Goal: Task Accomplishment & Management: Use online tool/utility

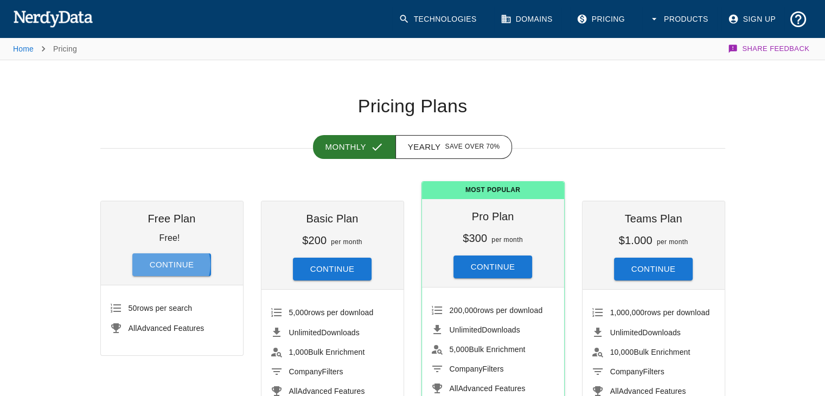
click at [170, 264] on button "Continue" at bounding box center [171, 264] width 79 height 23
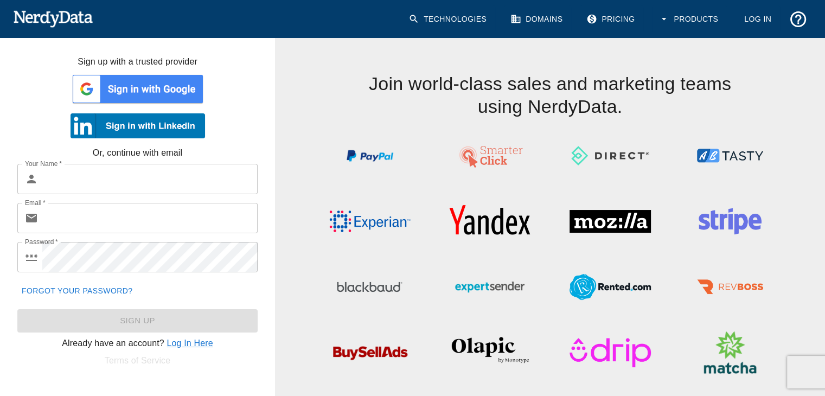
click at [146, 95] on img at bounding box center [137, 89] width 134 height 33
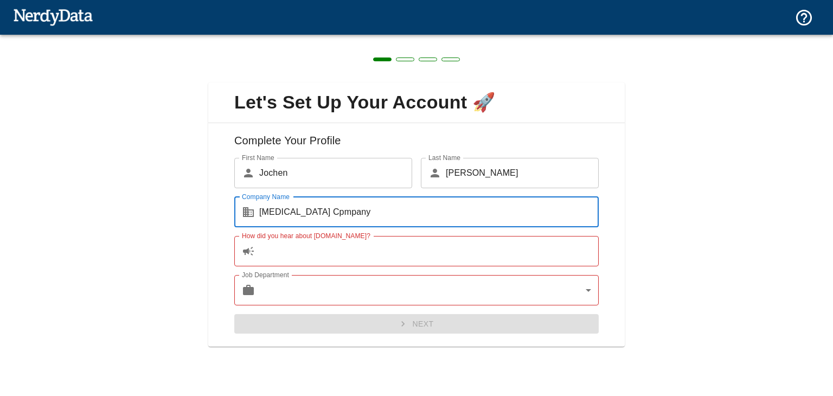
type input "T3 Cpmpany"
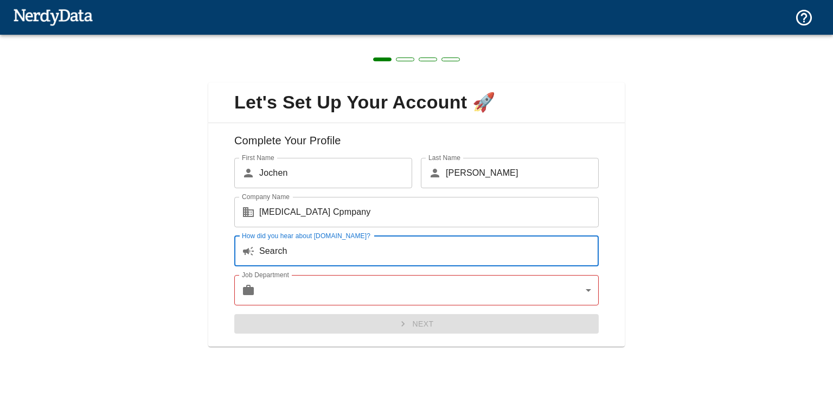
type input "Search"
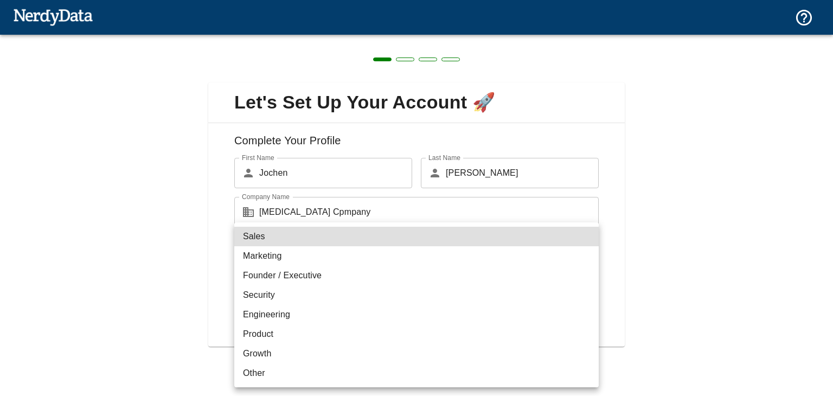
click at [268, 38] on body "Technologies Domains Pricing Products Create a Report Create a list of websites…" at bounding box center [416, 19] width 833 height 38
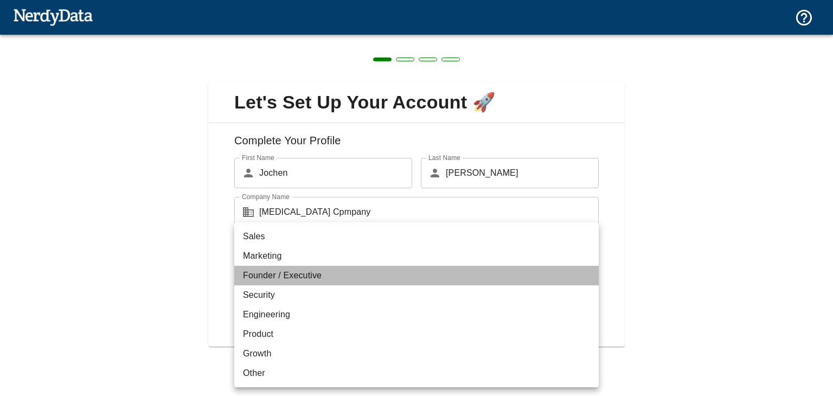
click at [260, 278] on li "Founder / Executive" at bounding box center [416, 276] width 364 height 20
type input "exec"
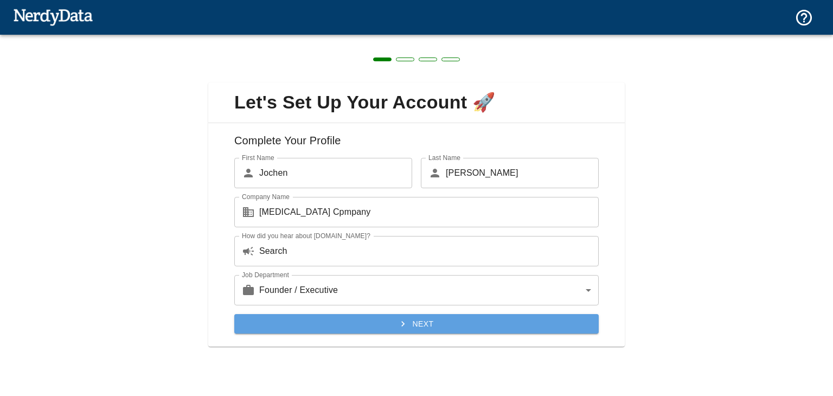
click at [400, 317] on button "Next" at bounding box center [416, 324] width 364 height 20
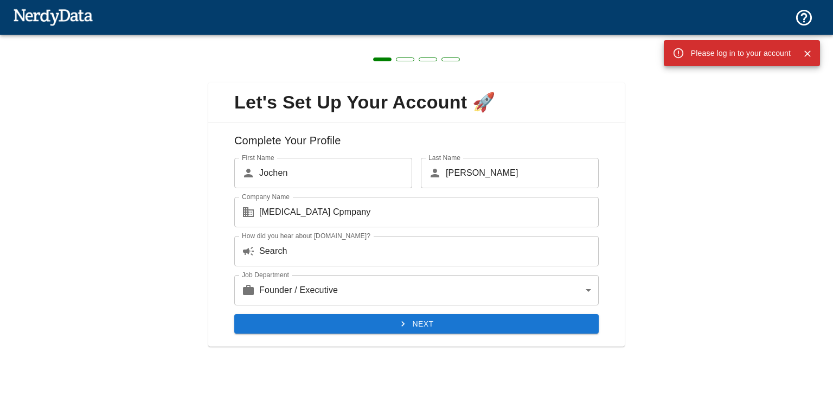
click at [809, 60] on button "Close" at bounding box center [807, 54] width 16 height 16
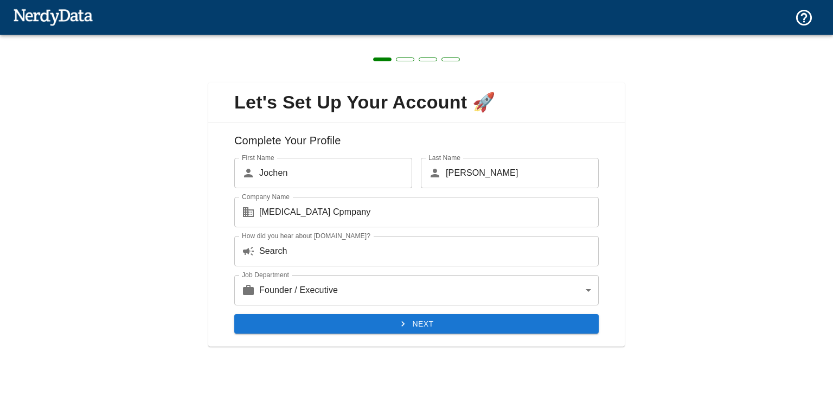
click at [280, 213] on input "T3 Cpmpany" at bounding box center [428, 212] width 339 height 30
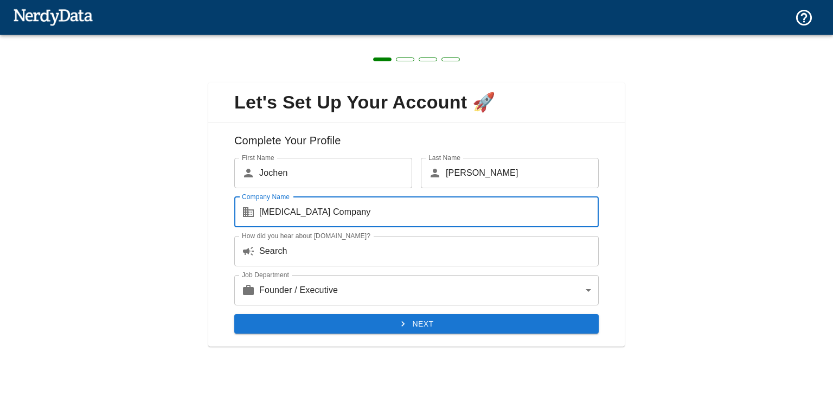
type input "[MEDICAL_DATA] Company"
click at [364, 320] on button "Next" at bounding box center [416, 324] width 364 height 20
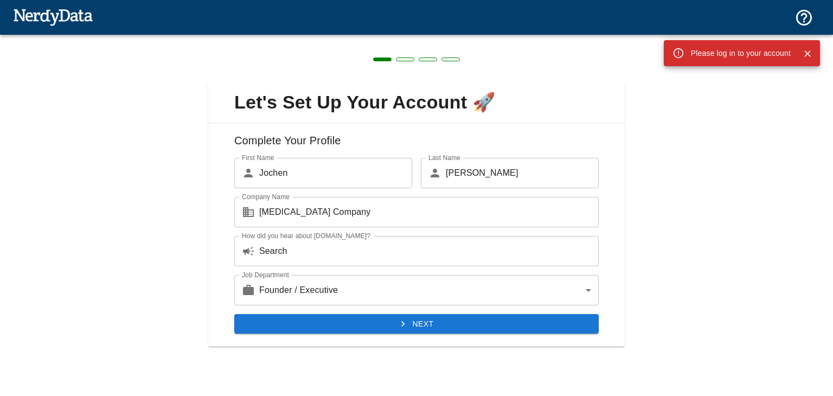
click at [731, 60] on div "Please log in to your account" at bounding box center [741, 53] width 100 height 20
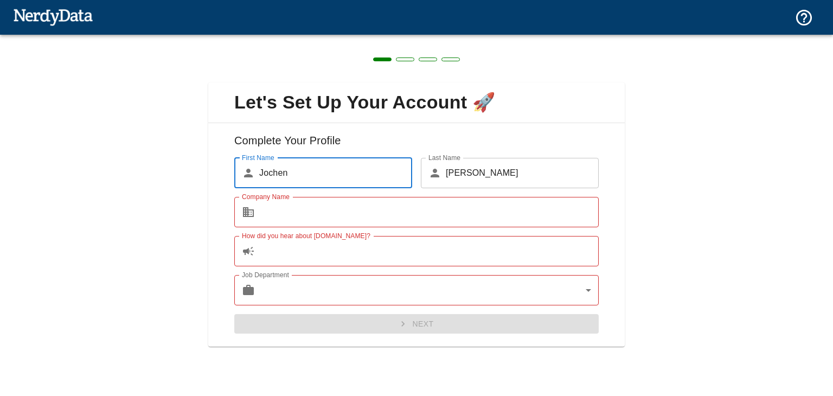
click at [287, 207] on input "Company Name" at bounding box center [428, 212] width 339 height 30
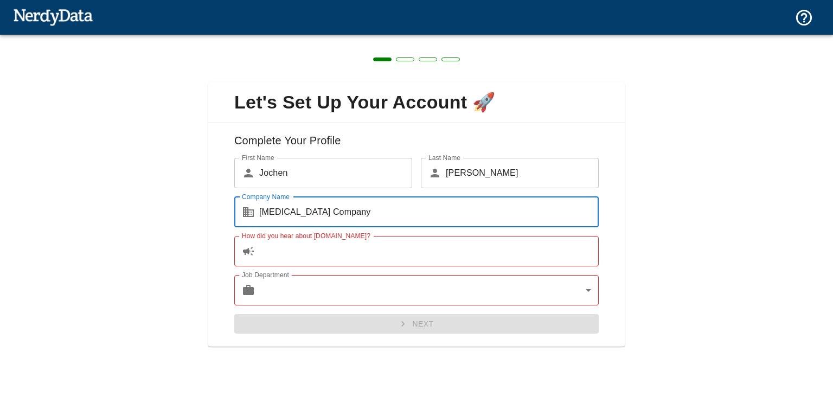
type input "[MEDICAL_DATA] Company"
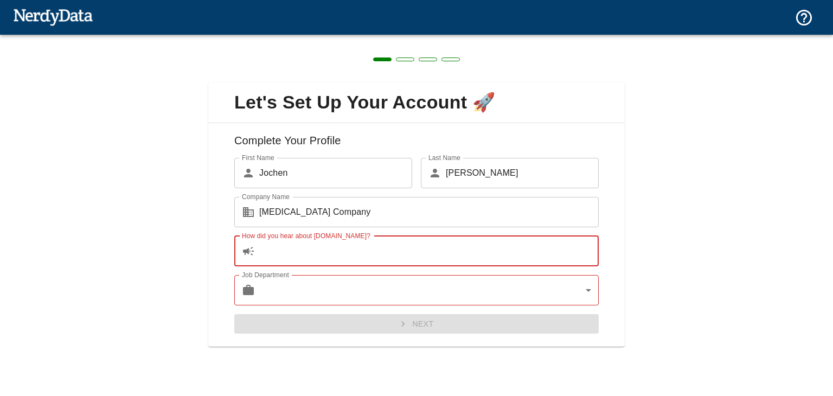
click at [281, 249] on input "How did you hear about [DOMAIN_NAME]?" at bounding box center [428, 251] width 339 height 30
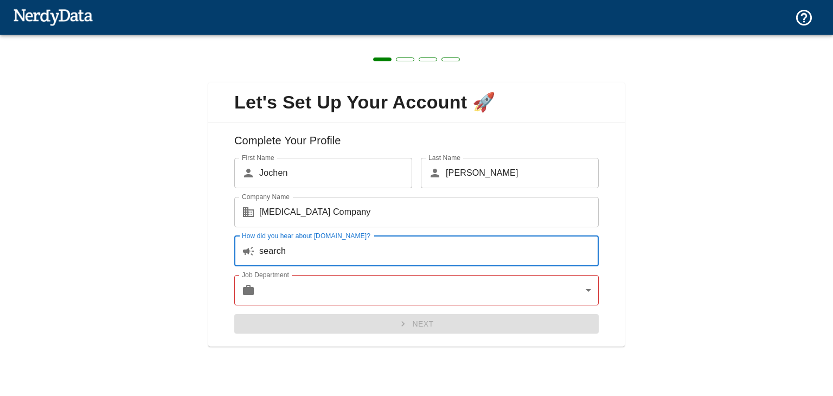
type input "search"
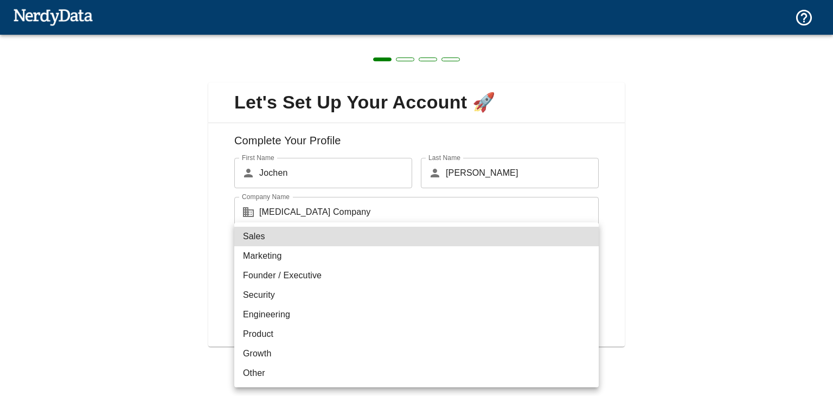
click at [273, 38] on body "Technologies Domains Pricing Products Create a Report Create a list of websites…" at bounding box center [416, 19] width 833 height 38
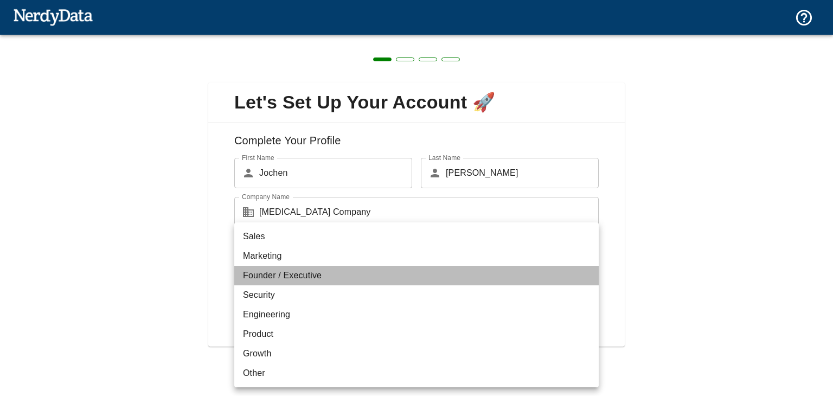
click at [274, 280] on li "Founder / Executive" at bounding box center [416, 276] width 364 height 20
type input "exec"
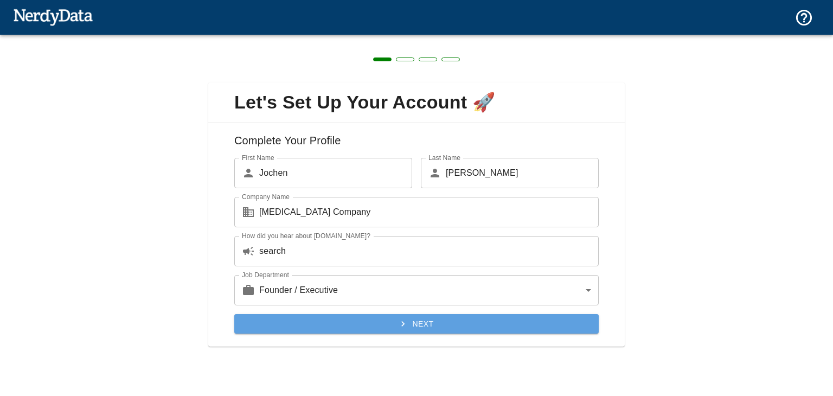
click at [377, 325] on button "Next" at bounding box center [416, 324] width 364 height 20
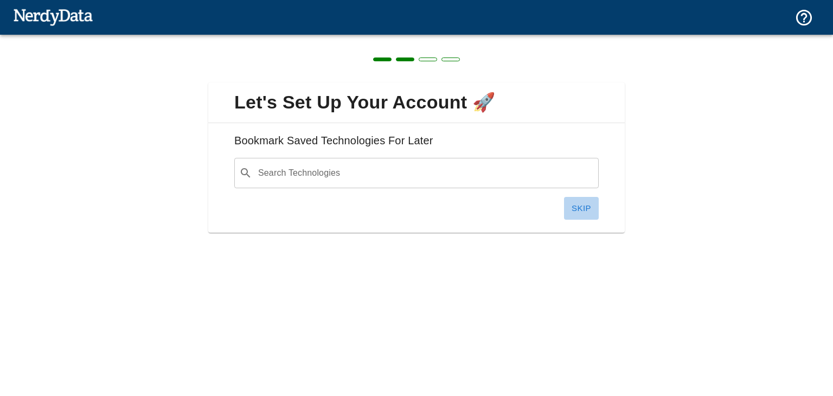
click at [576, 206] on button "Skip" at bounding box center [581, 208] width 35 height 23
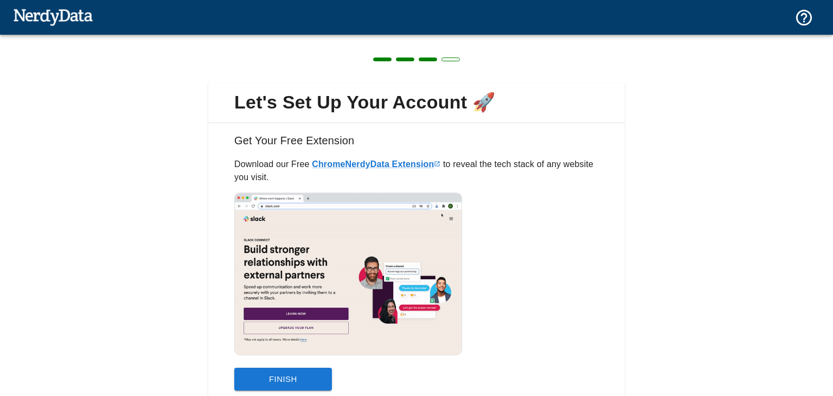
scroll to position [38, 0]
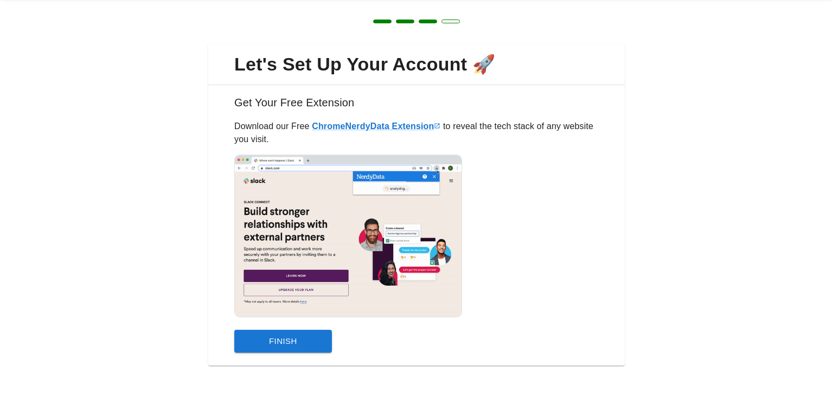
click at [289, 345] on button "Finish" at bounding box center [283, 341] width 98 height 23
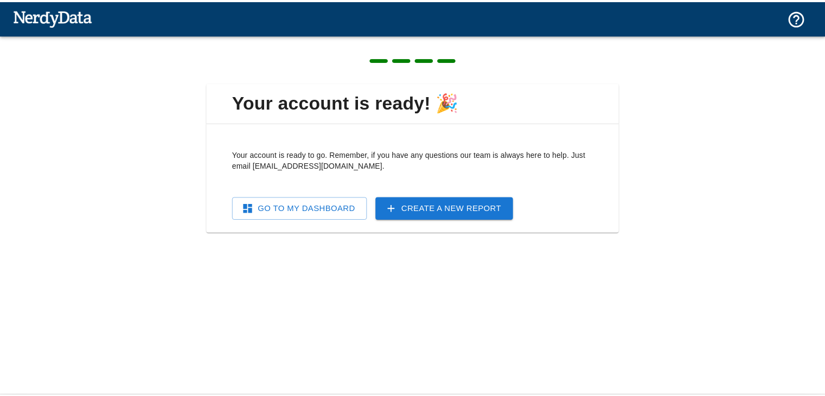
scroll to position [0, 0]
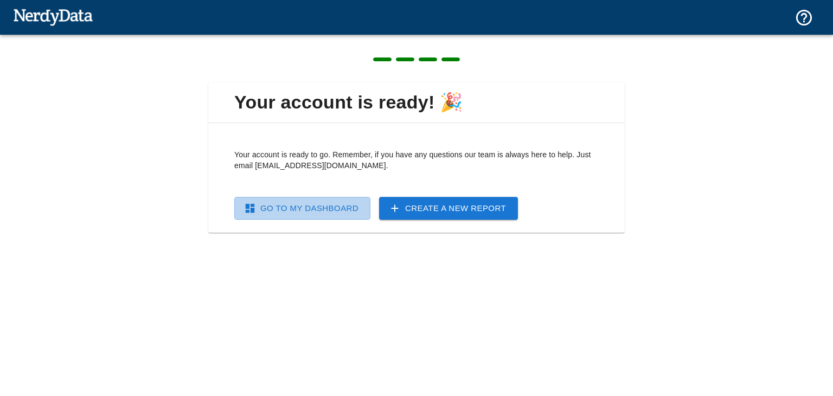
click at [318, 211] on link "Go To My Dashboard" at bounding box center [302, 208] width 136 height 23
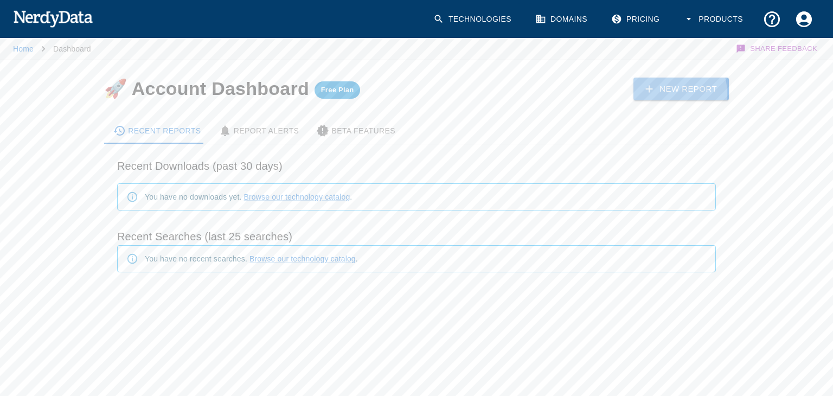
click at [669, 93] on link "New Report" at bounding box center [680, 89] width 95 height 23
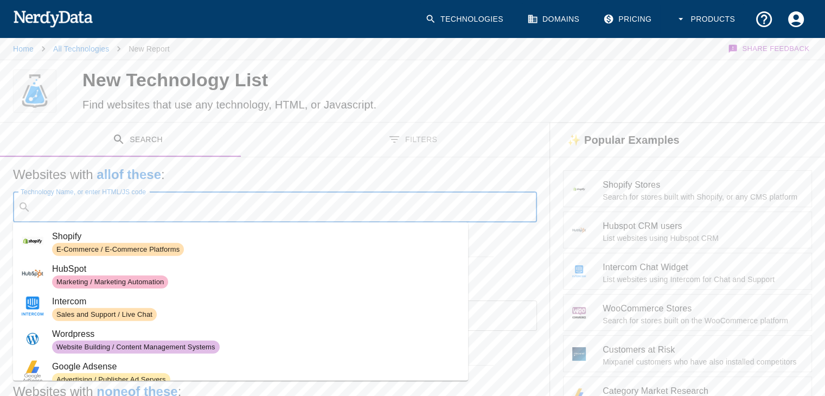
click at [230, 204] on input "Technology Name, or enter HTML/JS code" at bounding box center [283, 207] width 497 height 21
paste input "<script type="application/ld+json""
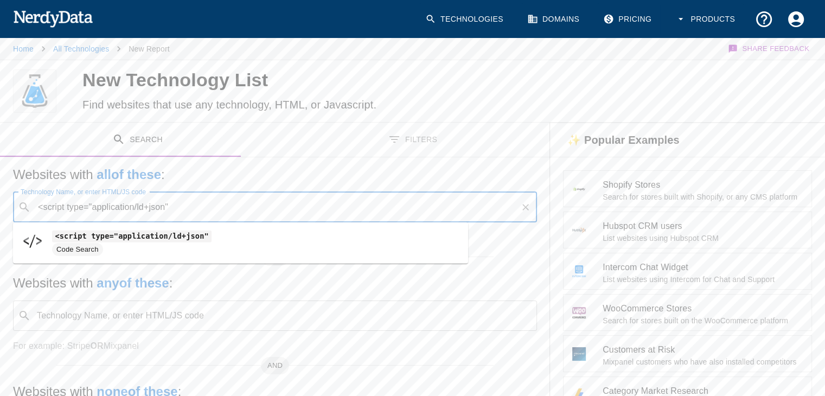
click at [132, 239] on code "<script type="application/ld+json"" at bounding box center [131, 235] width 159 height 11
type input "<script type="application/ld+json""
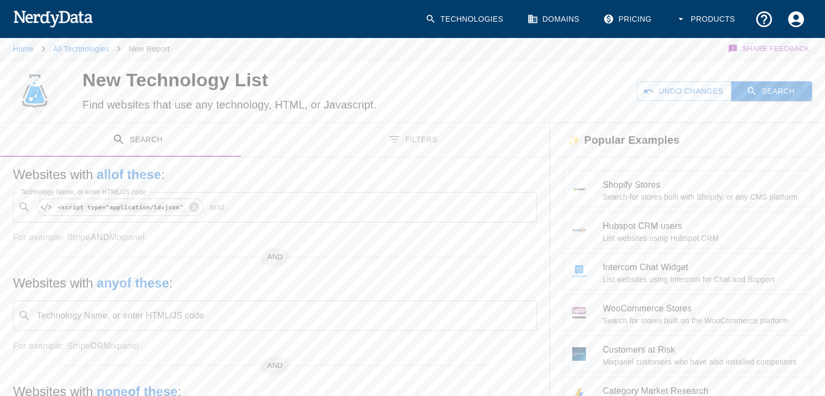
click at [767, 97] on button "Search" at bounding box center [771, 91] width 81 height 20
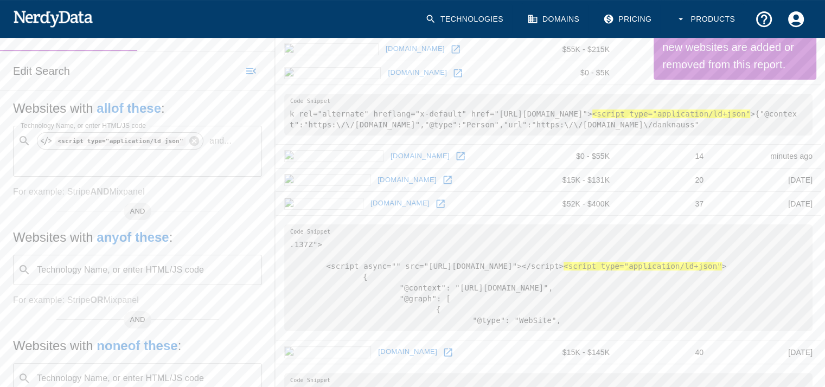
scroll to position [175, 0]
click at [435, 203] on icon at bounding box center [440, 204] width 11 height 11
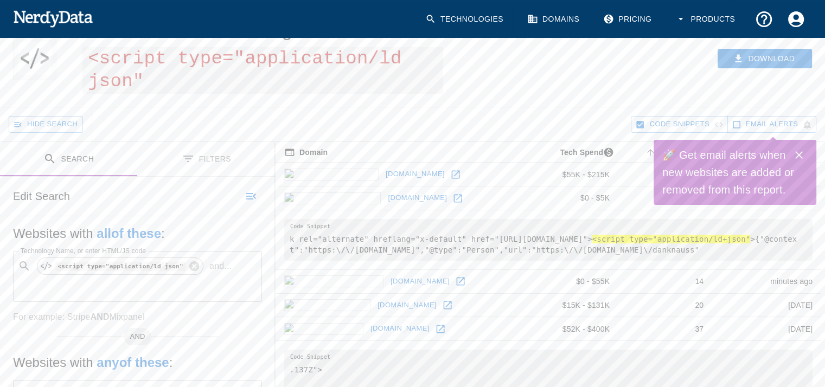
scroll to position [50, 0]
click at [796, 150] on icon "Close" at bounding box center [798, 155] width 13 height 13
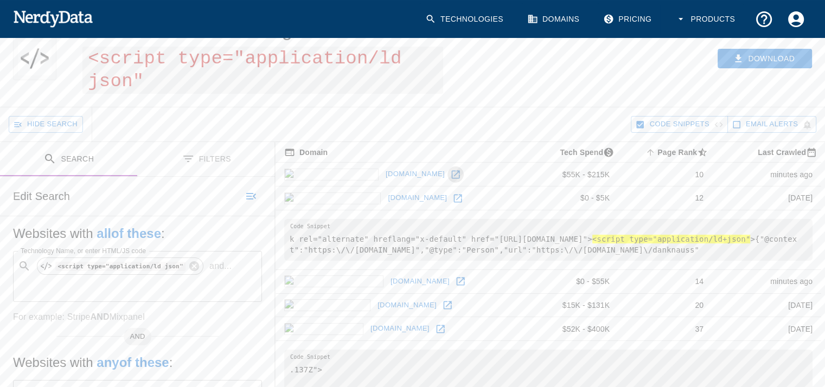
click at [450, 172] on icon at bounding box center [455, 174] width 11 height 11
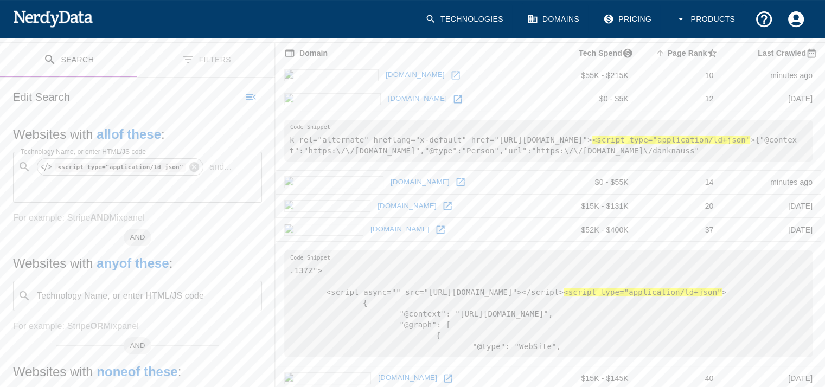
scroll to position [149, 0]
click at [210, 169] on p "and ..." at bounding box center [220, 167] width 31 height 13
click at [68, 224] on div "Code Search" at bounding box center [77, 229] width 51 height 13
type input "@id"
click at [198, 101] on button "Search" at bounding box center [204, 97] width 54 height 17
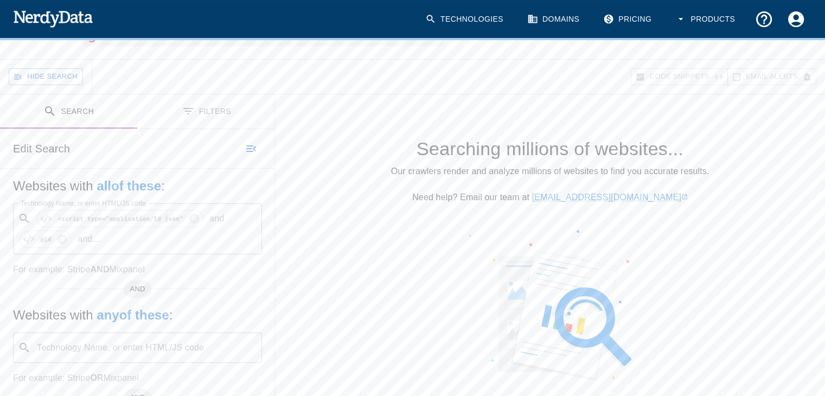
scroll to position [118, 0]
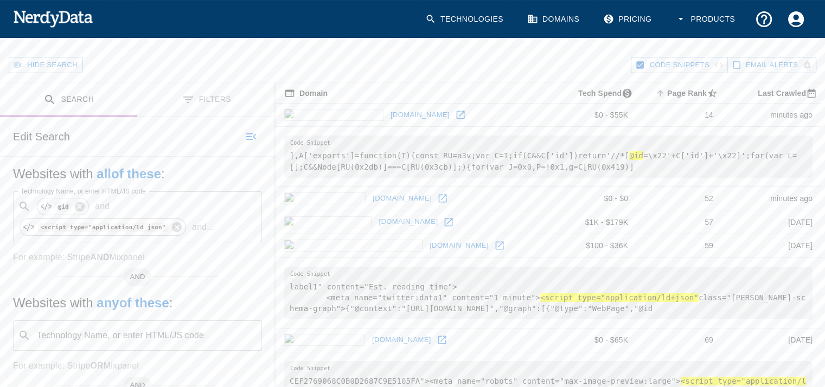
scroll to position [142, 0]
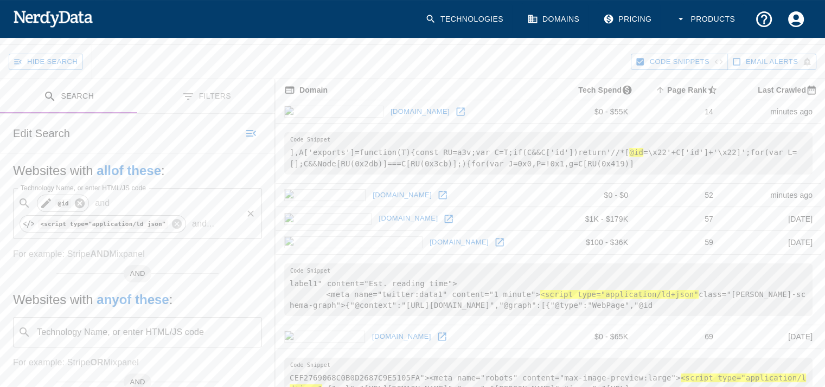
click at [80, 209] on icon at bounding box center [80, 203] width 12 height 12
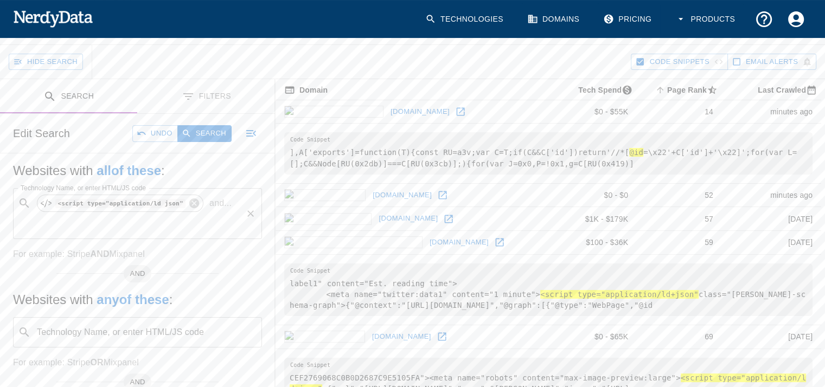
click at [206, 203] on p "and ..." at bounding box center [220, 203] width 31 height 13
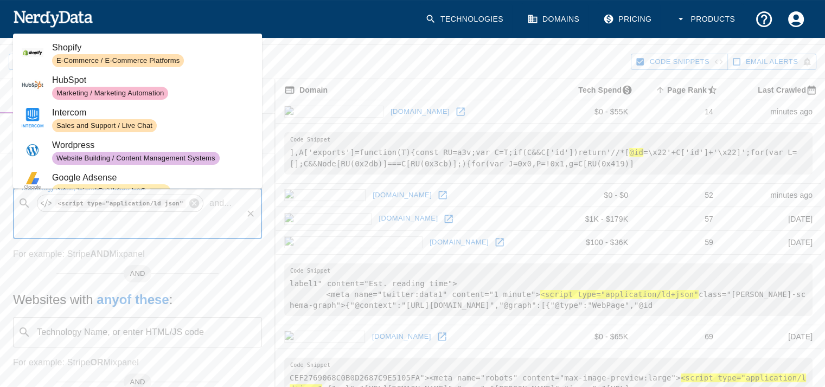
paste input "[URL][DOMAIN_NAME]"
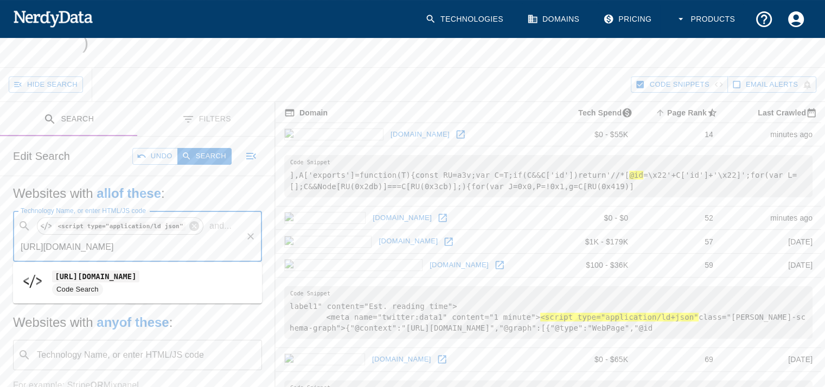
scroll to position [117, 0]
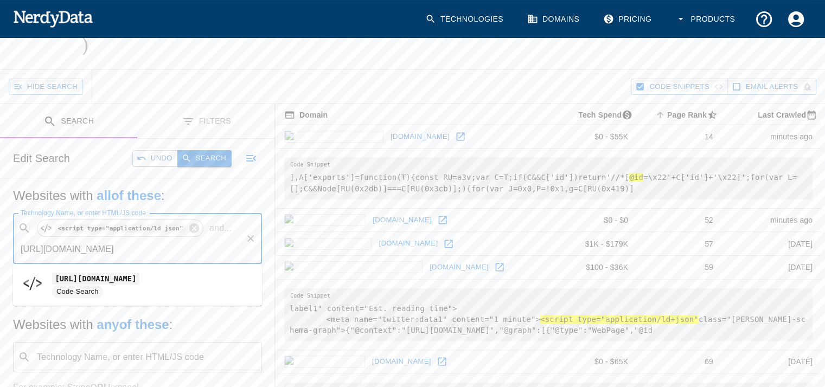
type input "[URL][DOMAIN_NAME]"
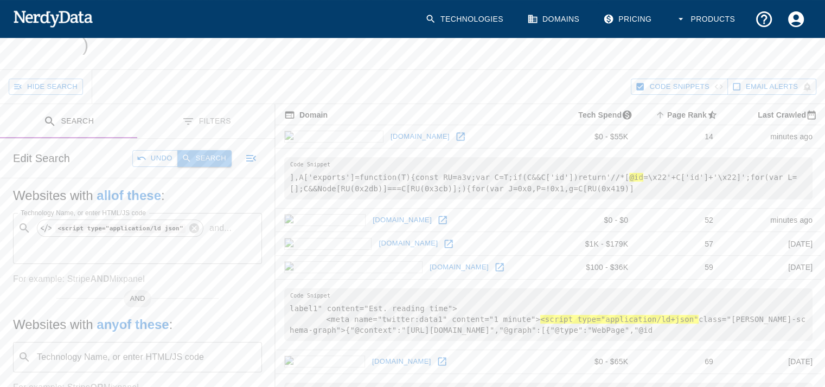
click at [209, 159] on button "Search" at bounding box center [204, 158] width 54 height 17
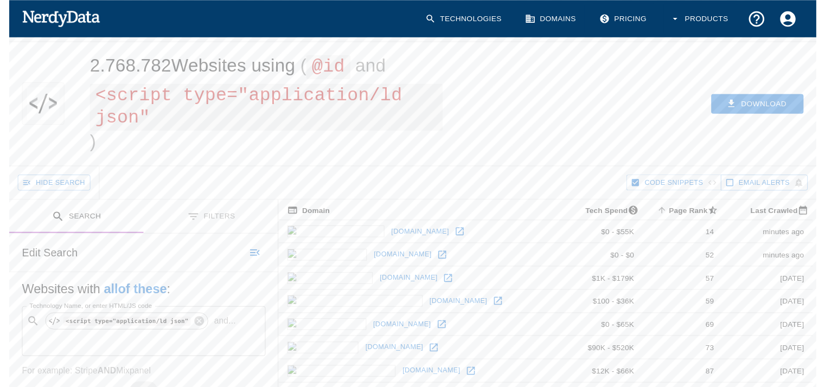
scroll to position [0, 0]
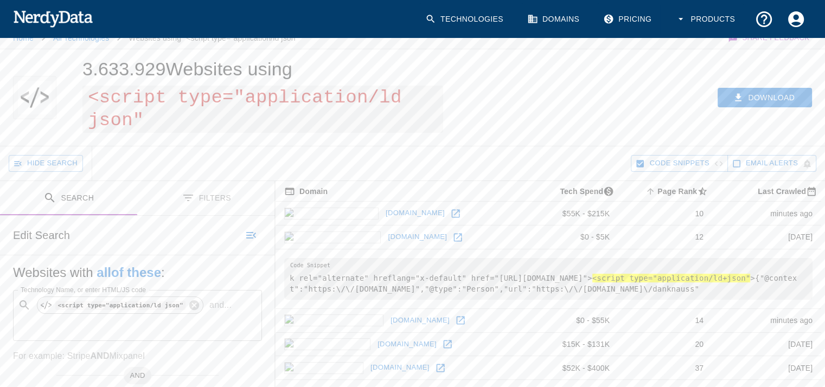
scroll to position [12, 0]
click at [208, 304] on p "and ..." at bounding box center [220, 304] width 31 height 13
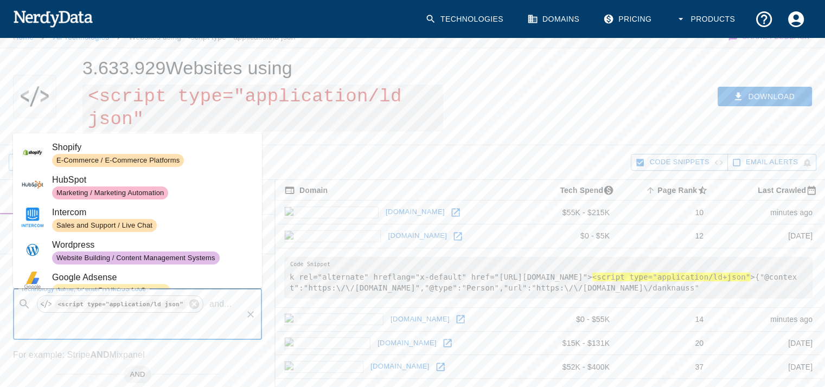
paste input "[URL][DOMAIN_NAME]"
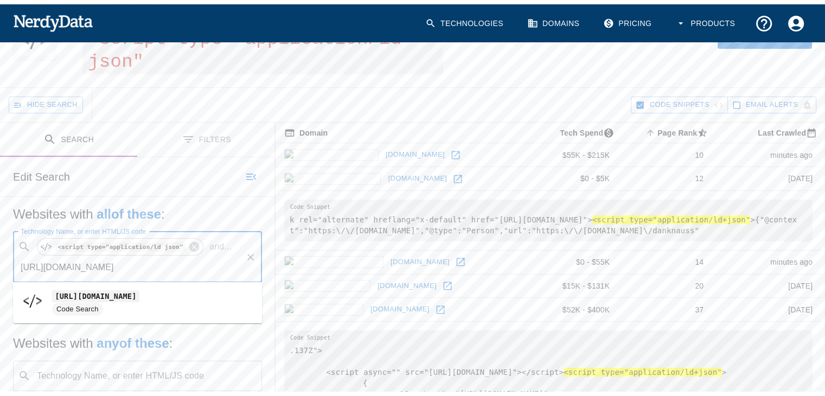
scroll to position [94, 0]
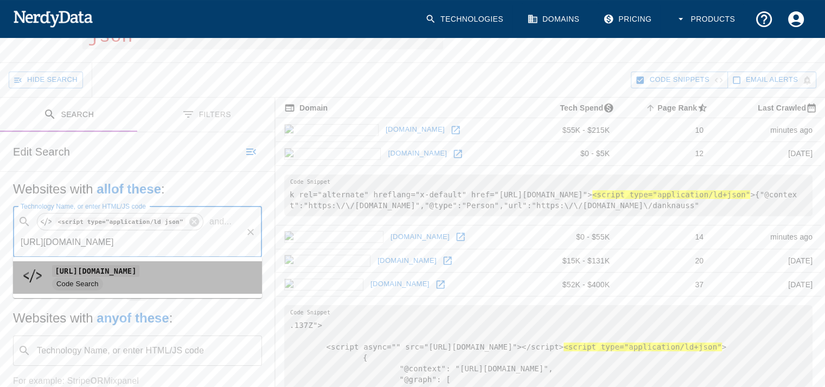
click at [218, 290] on span "Code Search" at bounding box center [152, 284] width 201 height 13
type input "[URL][DOMAIN_NAME]"
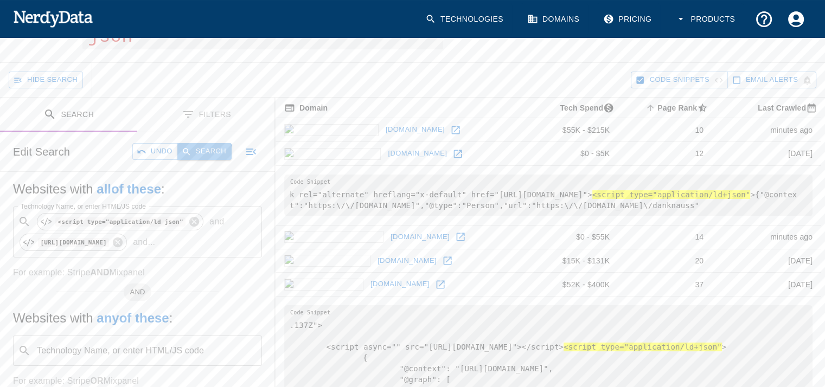
click at [204, 156] on button "Search" at bounding box center [204, 151] width 54 height 17
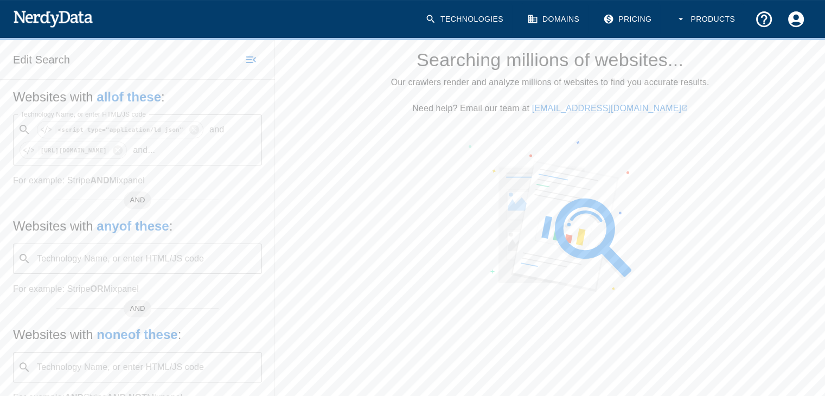
scroll to position [239, 0]
